Goal: Transaction & Acquisition: Book appointment/travel/reservation

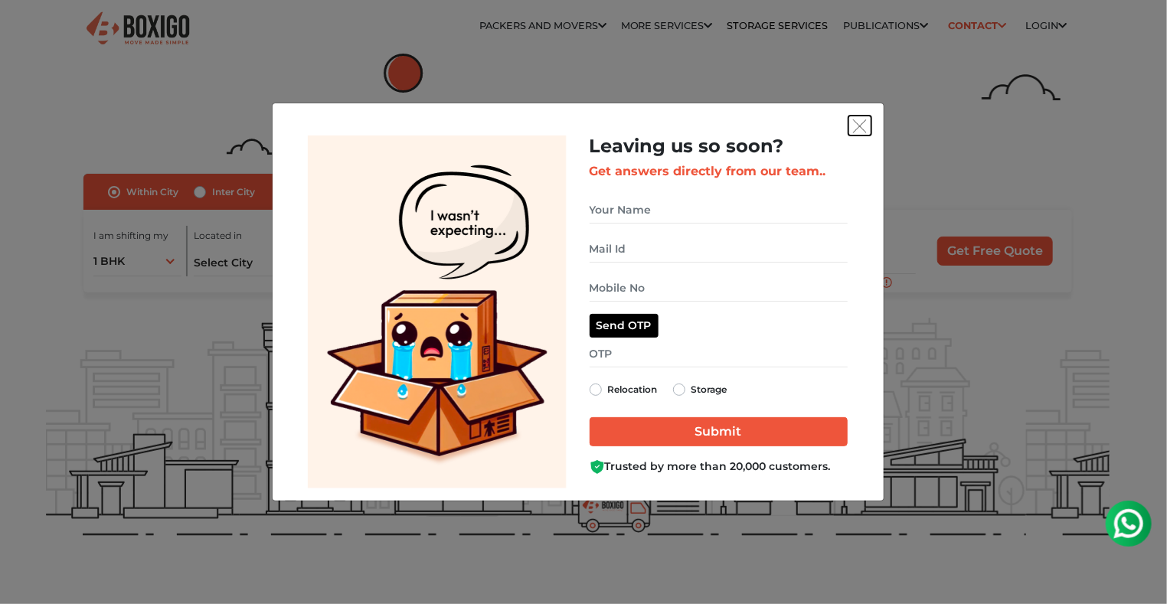
click at [860, 133] on button "get free quote dialog" at bounding box center [860, 126] width 23 height 20
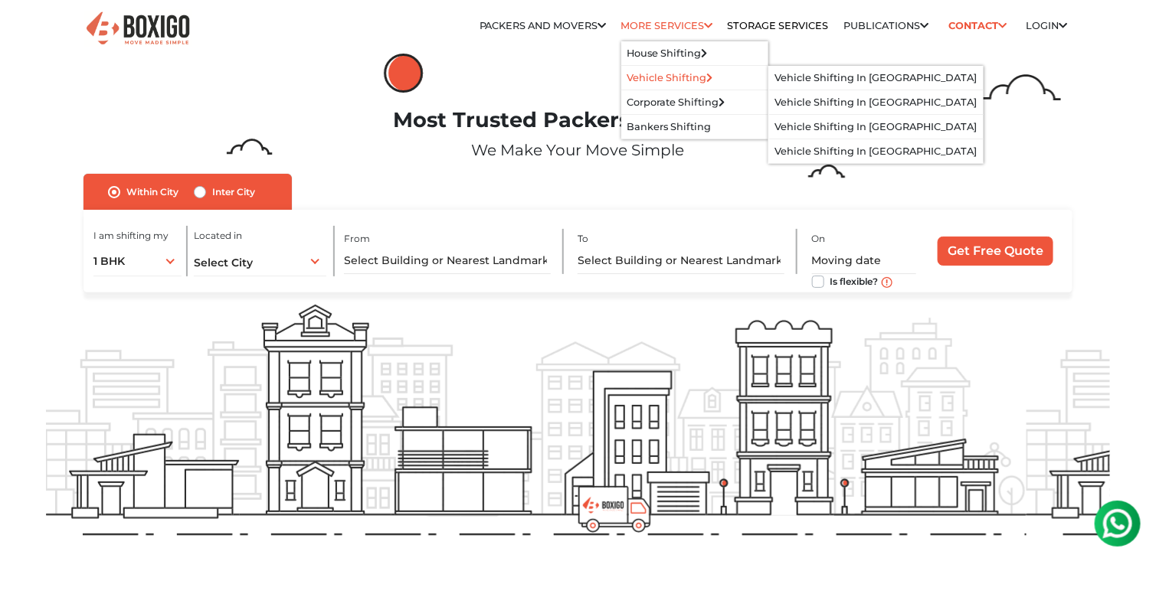
click at [654, 74] on link "Vehicle Shifting" at bounding box center [670, 77] width 86 height 11
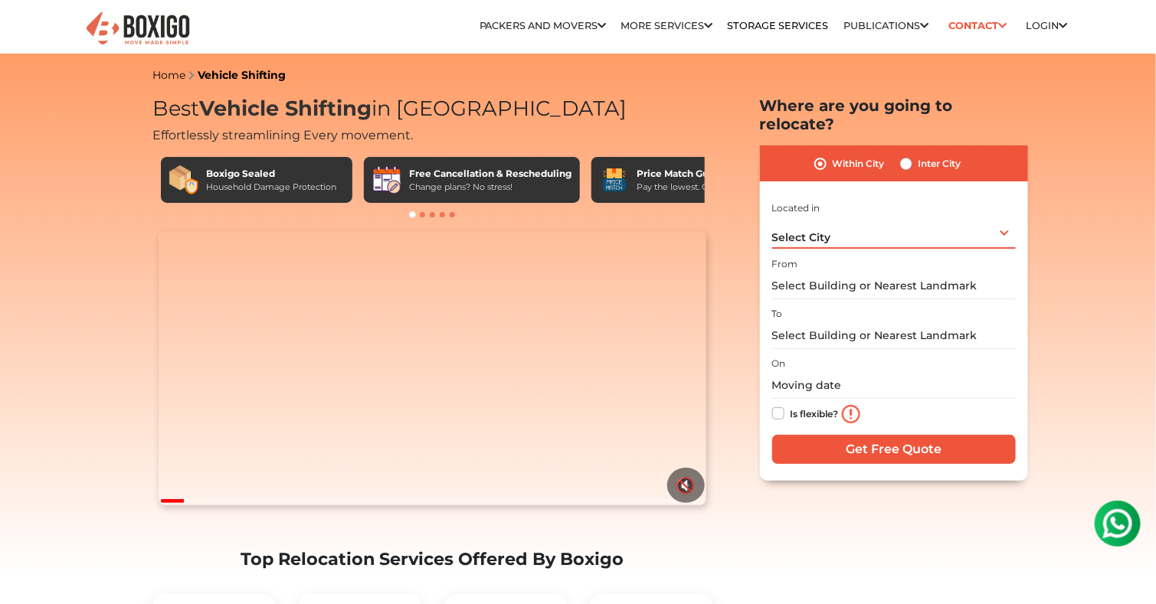
click at [836, 217] on div "Select City Select City Bangalore Bengaluru Bhopal Bhubaneswar Chennai Coimbato…" at bounding box center [894, 233] width 244 height 32
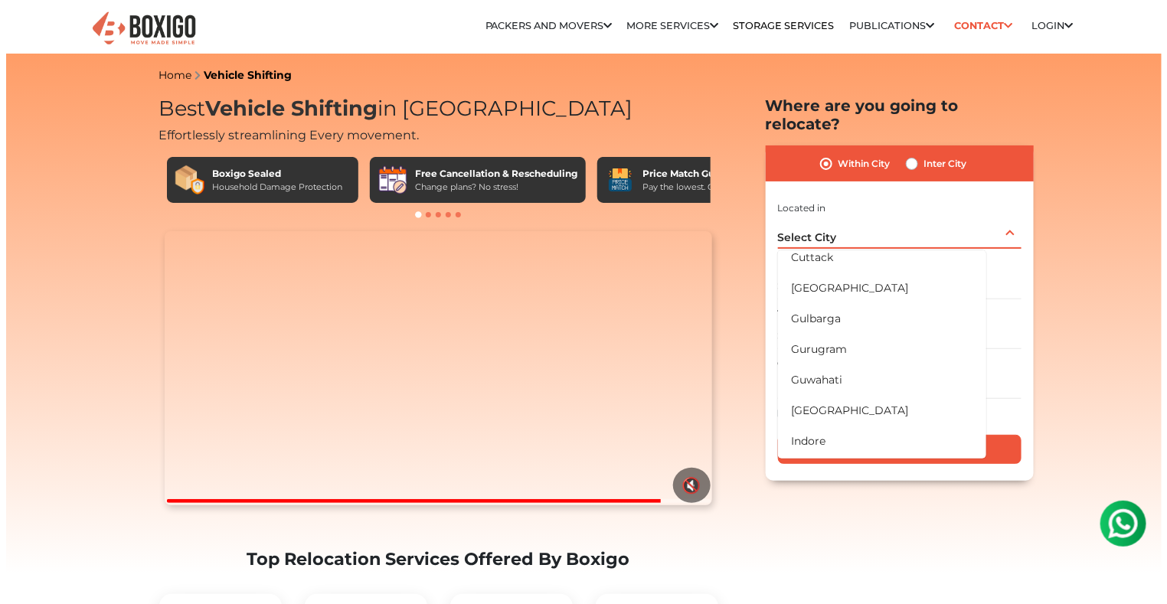
scroll to position [230, 0]
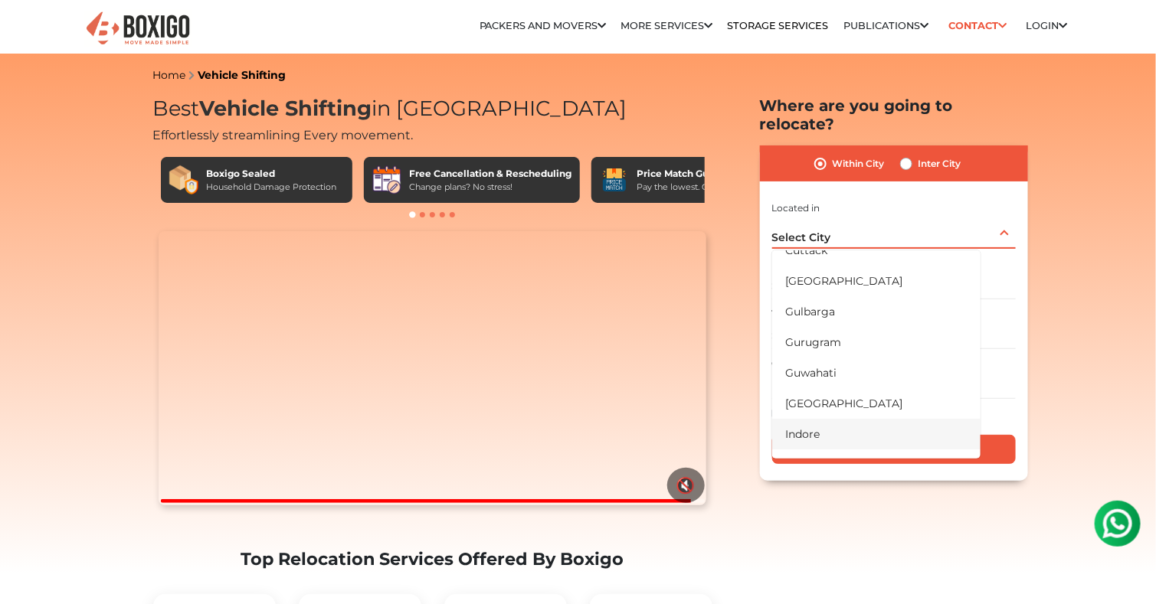
click at [847, 419] on li "Indore" at bounding box center [876, 434] width 208 height 31
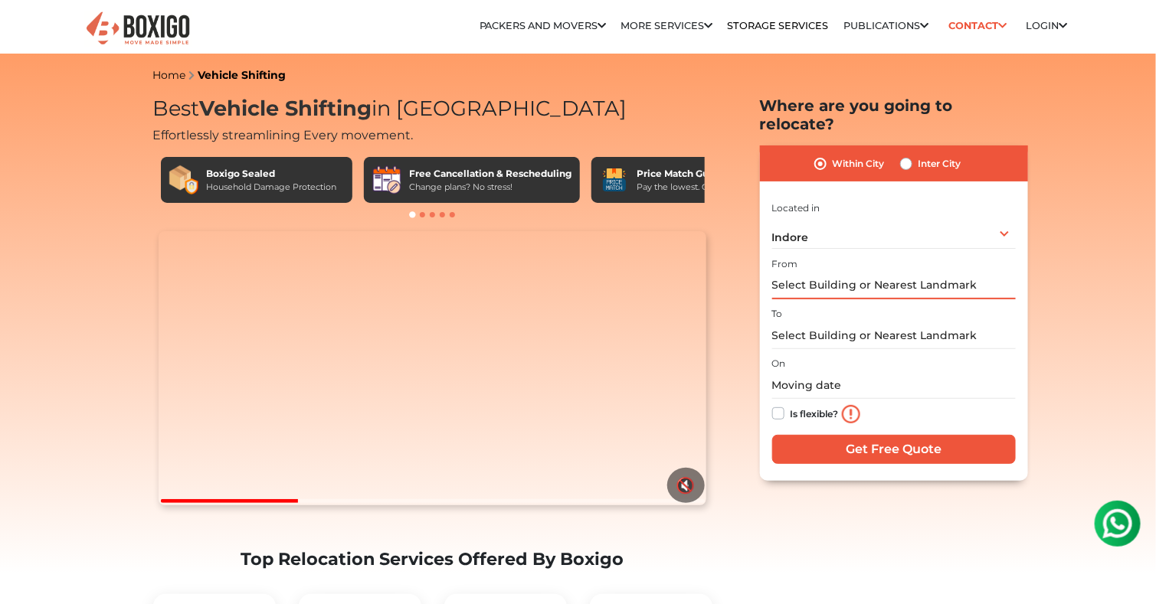
click at [918, 273] on input "text" at bounding box center [894, 286] width 244 height 27
click at [879, 322] on input "text" at bounding box center [894, 335] width 244 height 27
click at [834, 372] on input "text" at bounding box center [894, 385] width 244 height 27
